Goal: Understand site structure: Grasp the organization and layout of the website

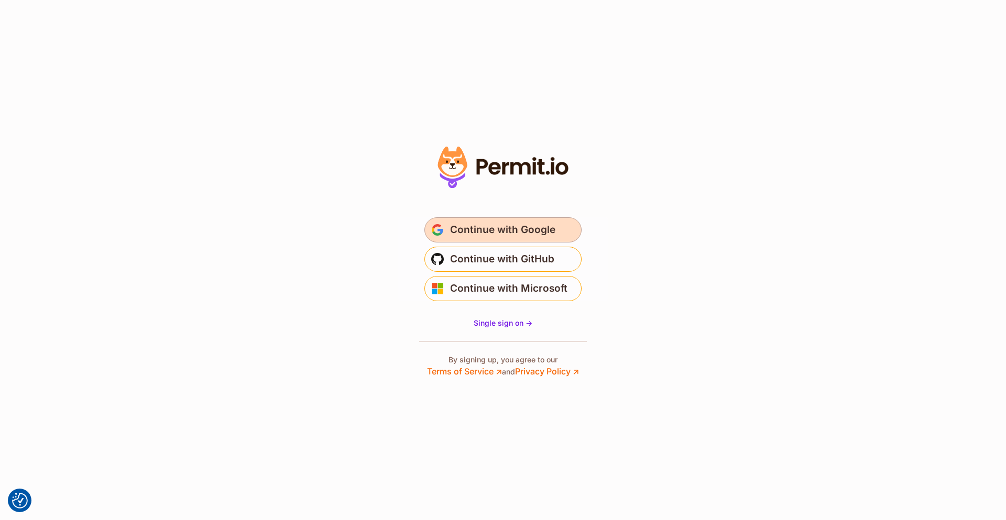
click at [546, 232] on span "Continue with Google" at bounding box center [502, 230] width 105 height 17
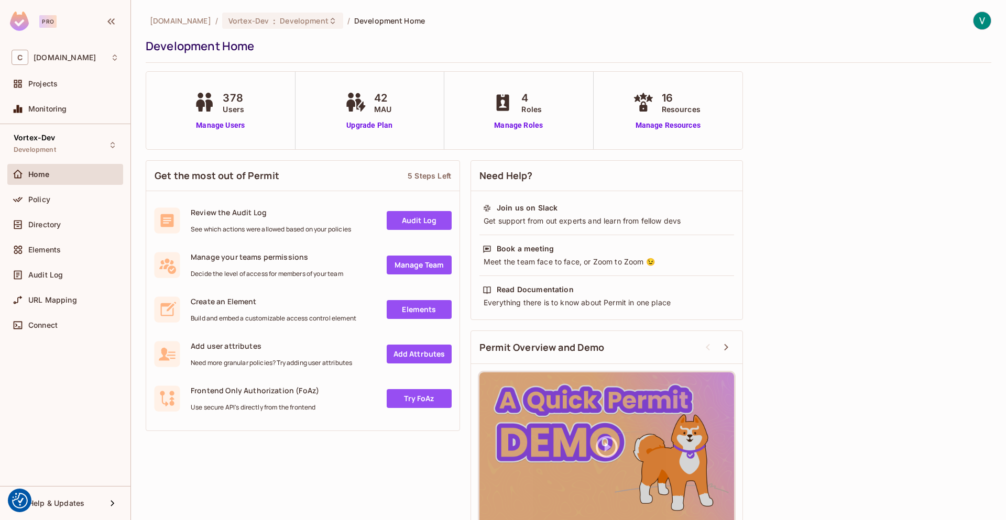
click at [797, 217] on div "Get the most out of Permit 5 Steps Left Review the Audit Log See which actions …" at bounding box center [569, 347] width 846 height 384
click at [314, 17] on span "Development" at bounding box center [304, 21] width 48 height 10
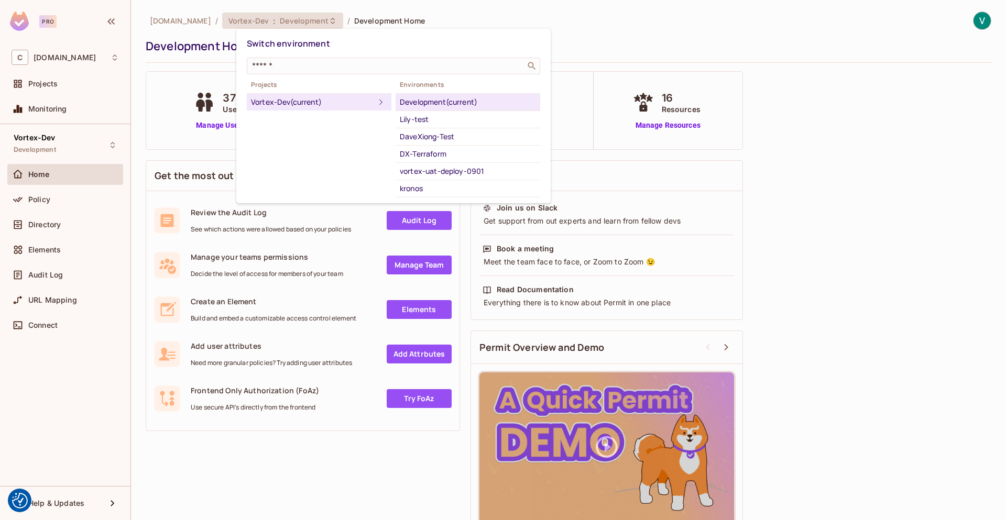
click at [636, 23] on div at bounding box center [503, 260] width 1006 height 520
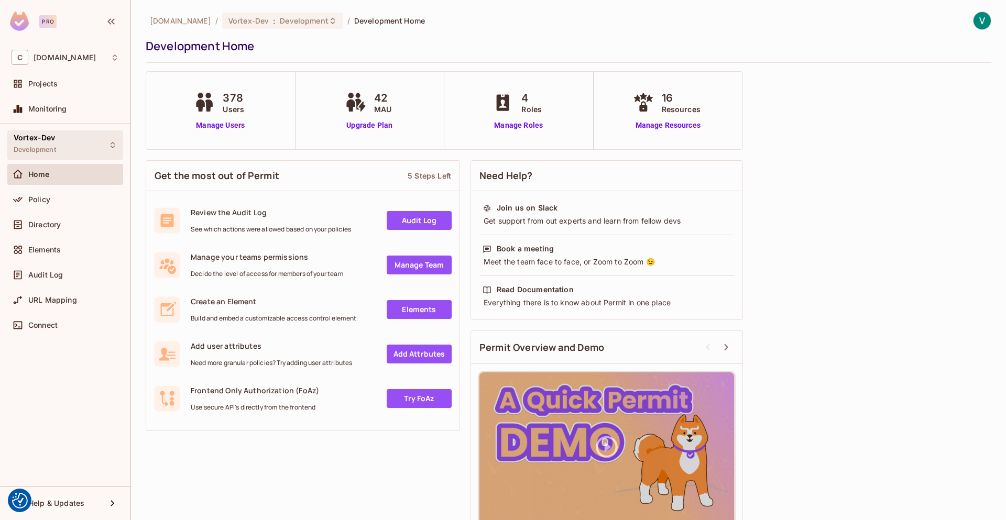
click at [83, 152] on div "Vortex-Dev Development" at bounding box center [65, 144] width 116 height 29
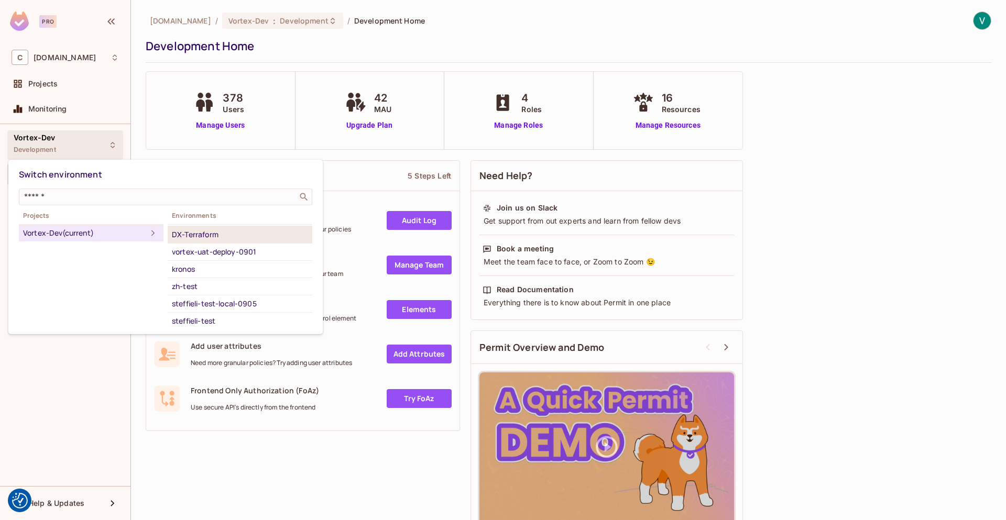
scroll to position [51, 0]
click at [60, 386] on div at bounding box center [503, 260] width 1006 height 520
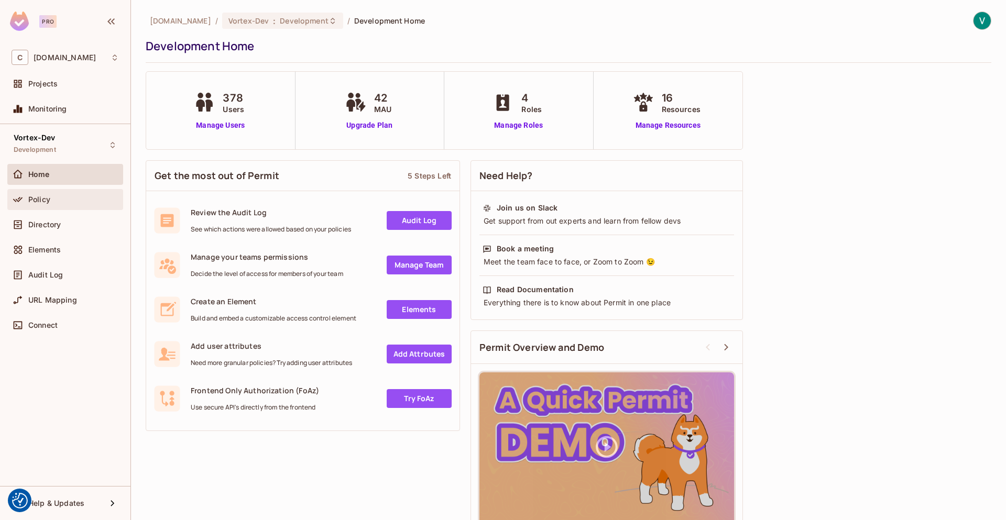
click at [63, 198] on div "Policy" at bounding box center [73, 199] width 91 height 8
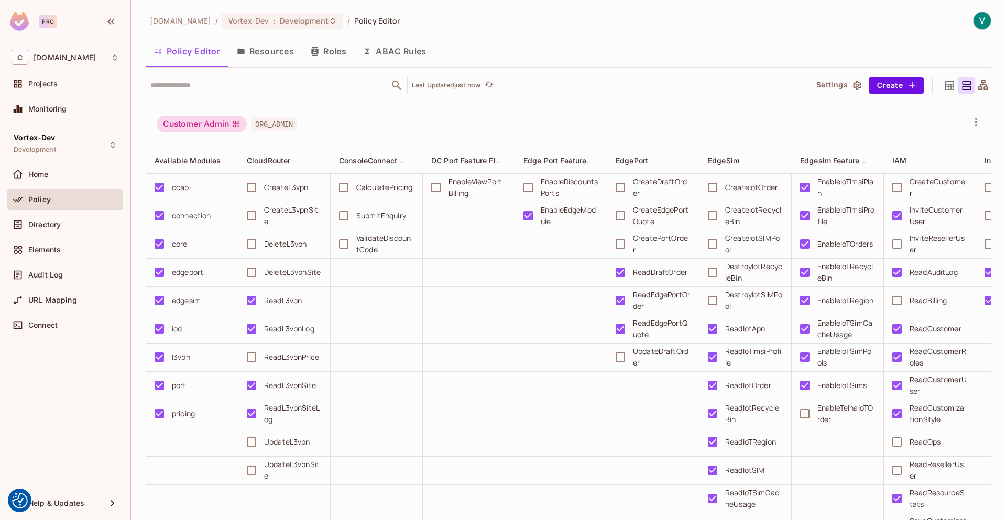
click at [349, 53] on button "Roles" at bounding box center [328, 51] width 52 height 26
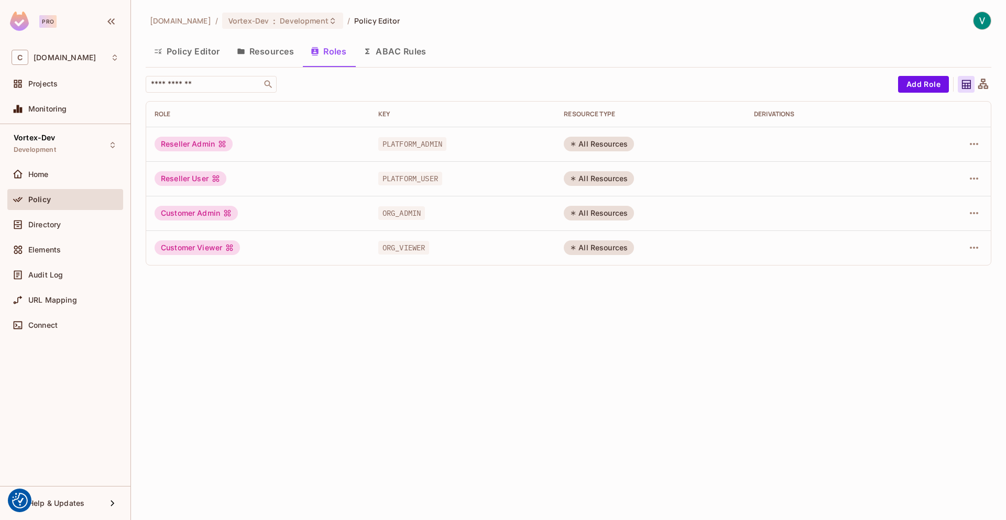
click at [269, 51] on button "Resources" at bounding box center [265, 51] width 74 height 26
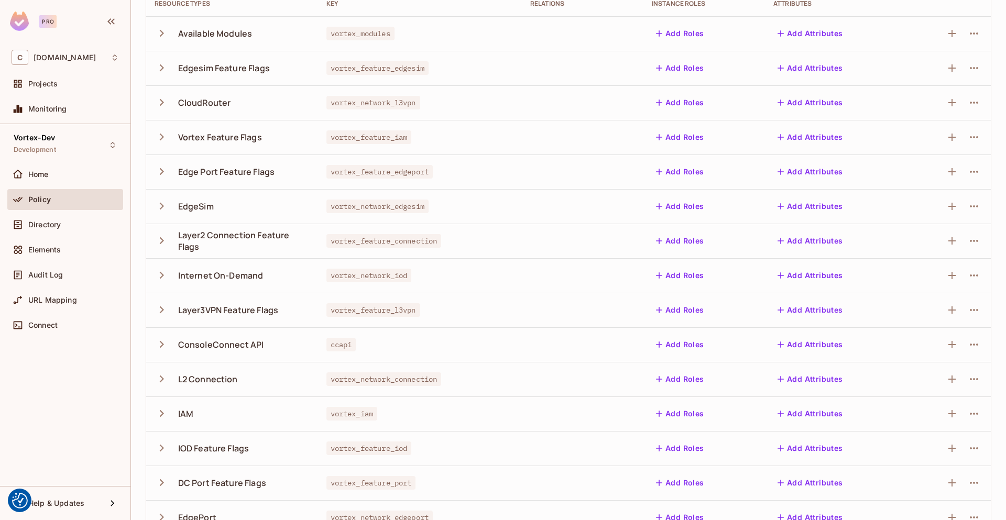
scroll to position [126, 0]
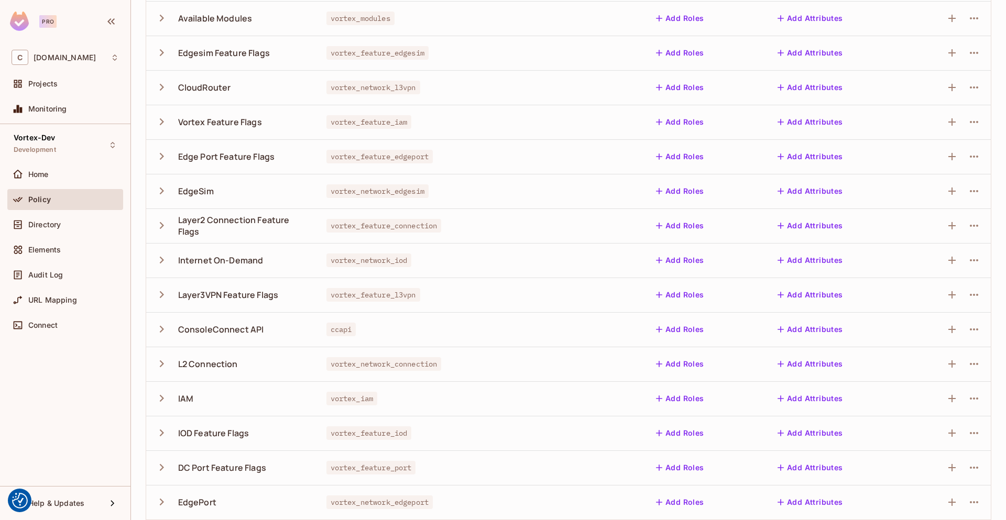
click at [164, 158] on icon "button" at bounding box center [162, 156] width 14 height 14
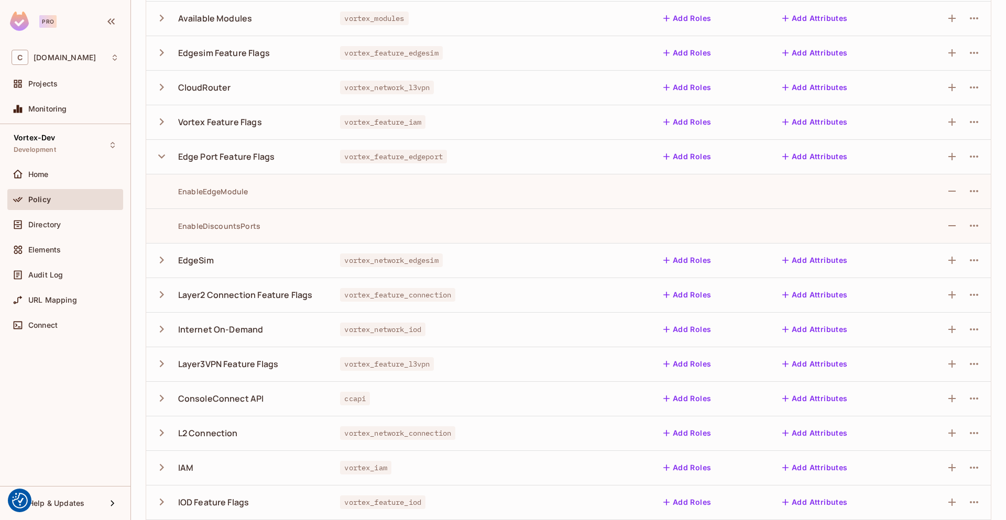
click at [164, 158] on icon "button" at bounding box center [162, 156] width 14 height 14
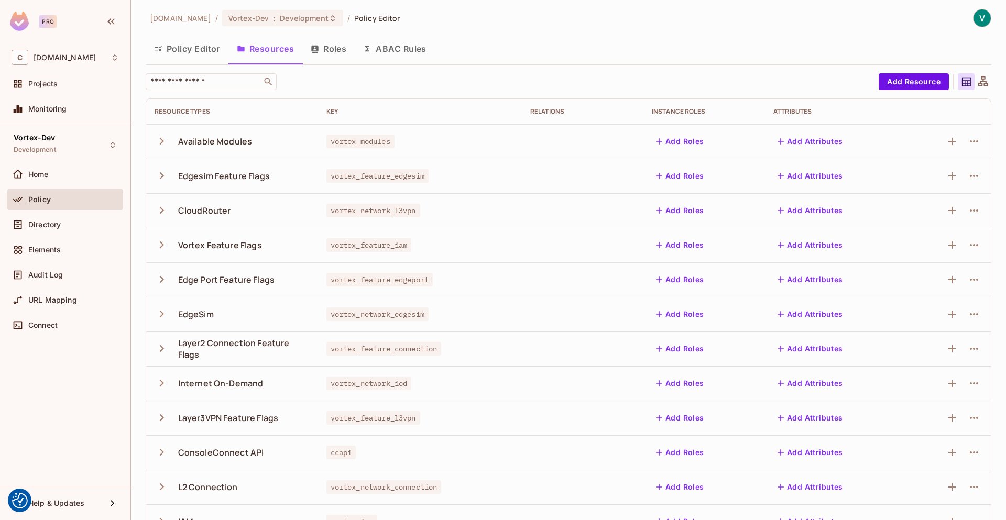
scroll to position [0, 0]
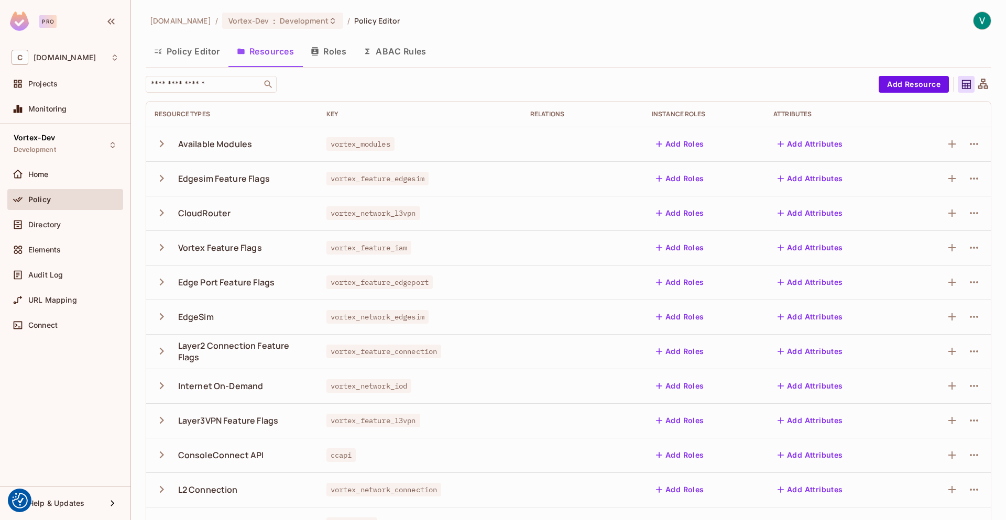
click at [183, 58] on button "Policy Editor" at bounding box center [187, 51] width 83 height 26
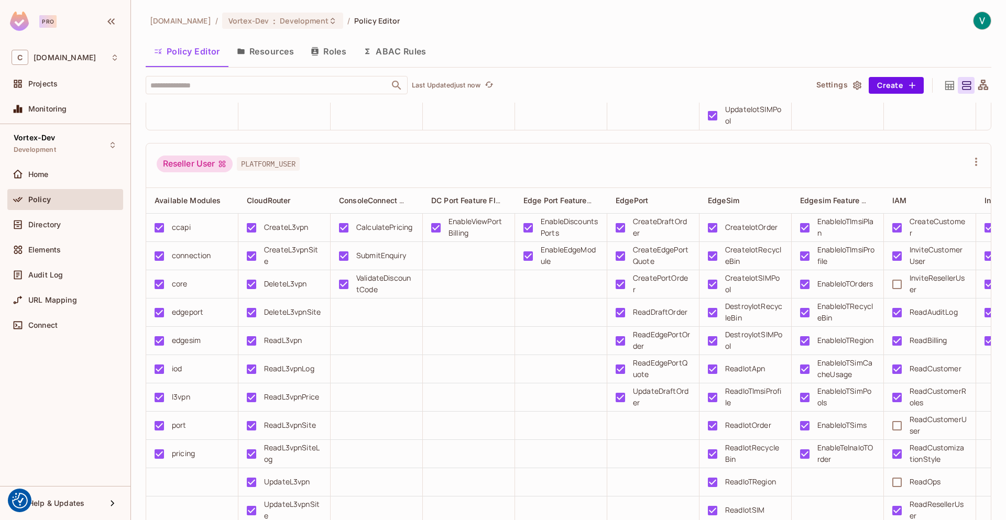
scroll to position [1572, 0]
